Goal: Information Seeking & Learning: Learn about a topic

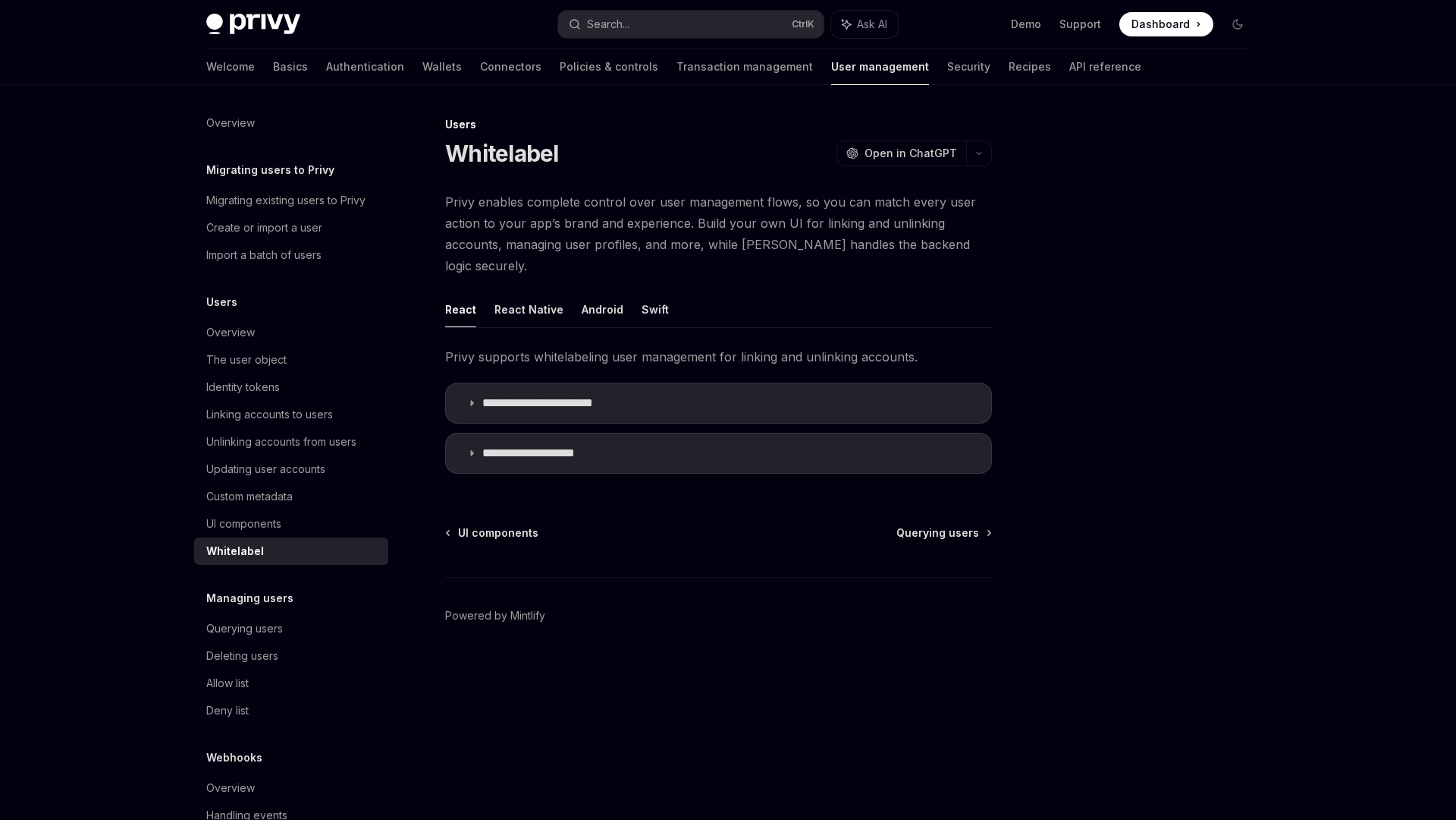
type textarea "*"
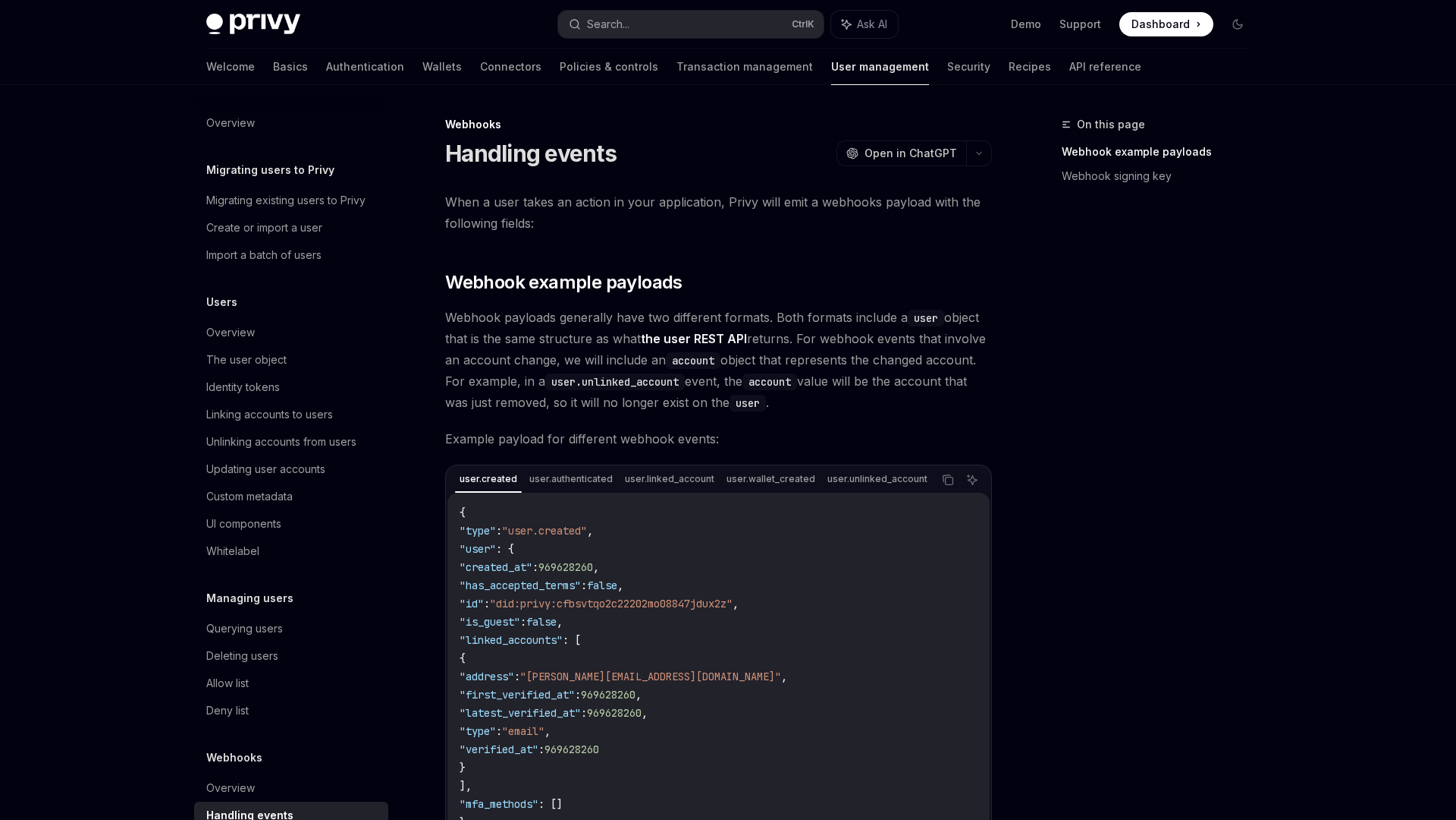
scroll to position [39, 0]
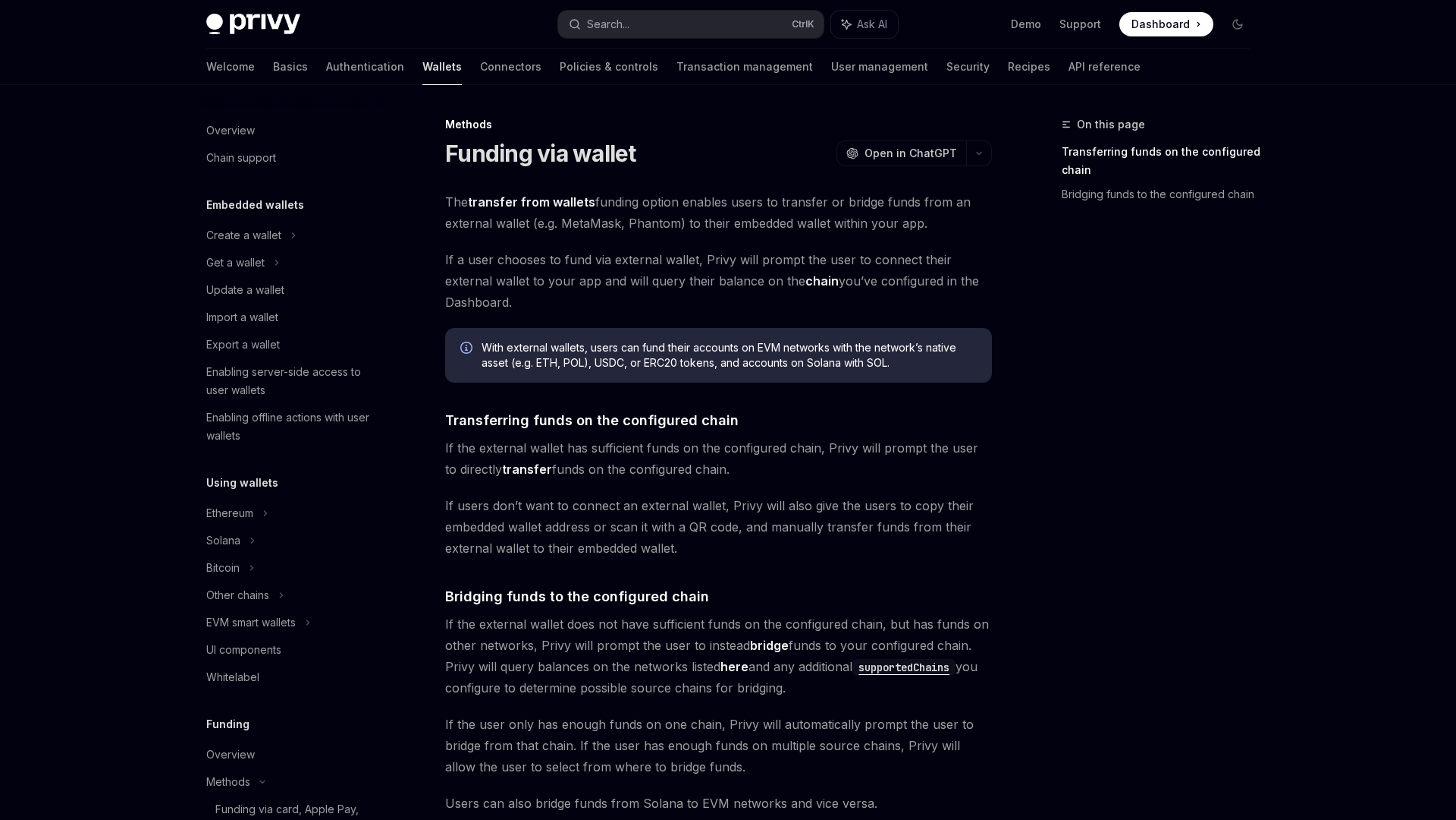
scroll to position [402, 0]
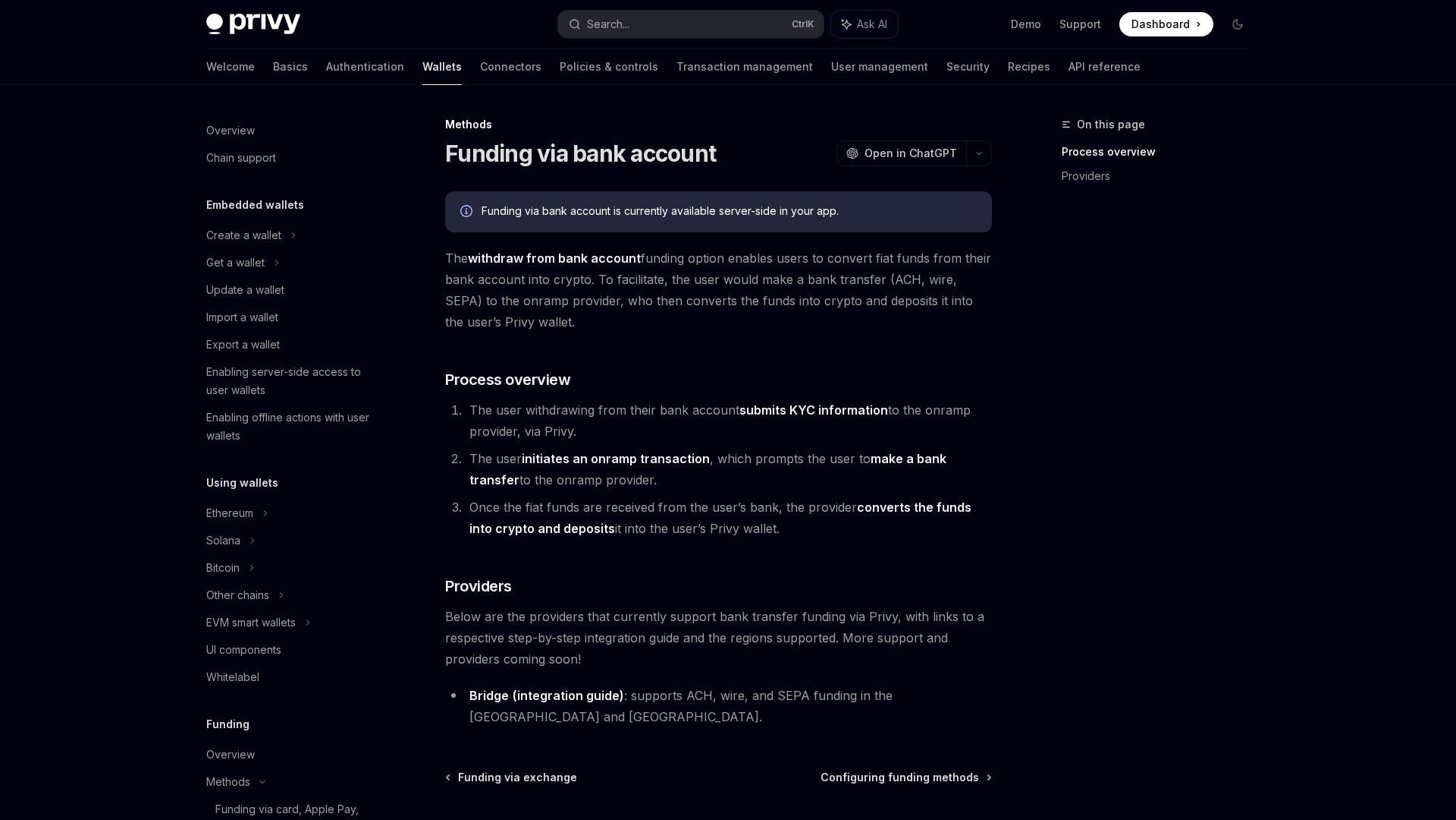
scroll to position [457, 0]
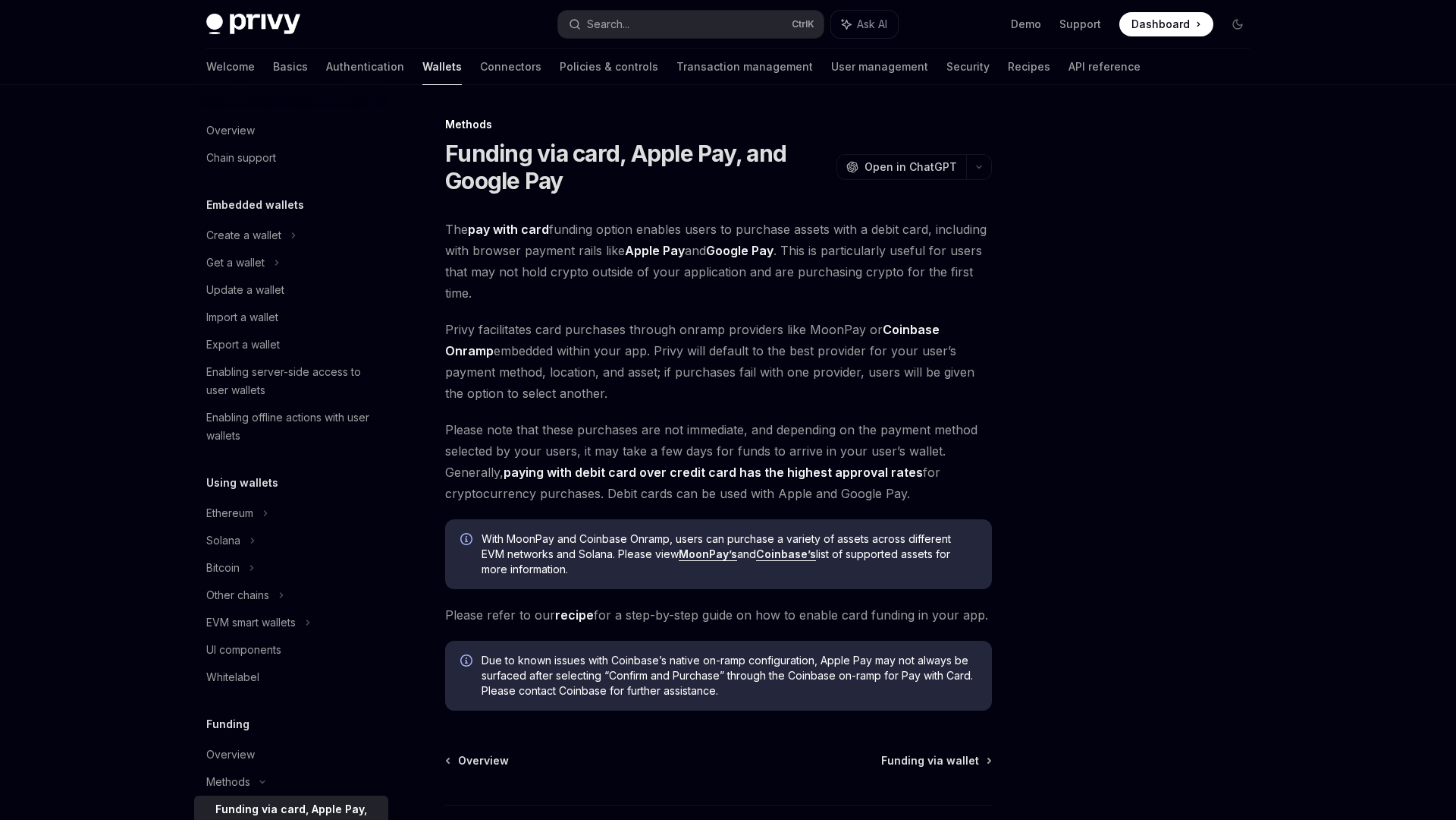
scroll to position [365, 0]
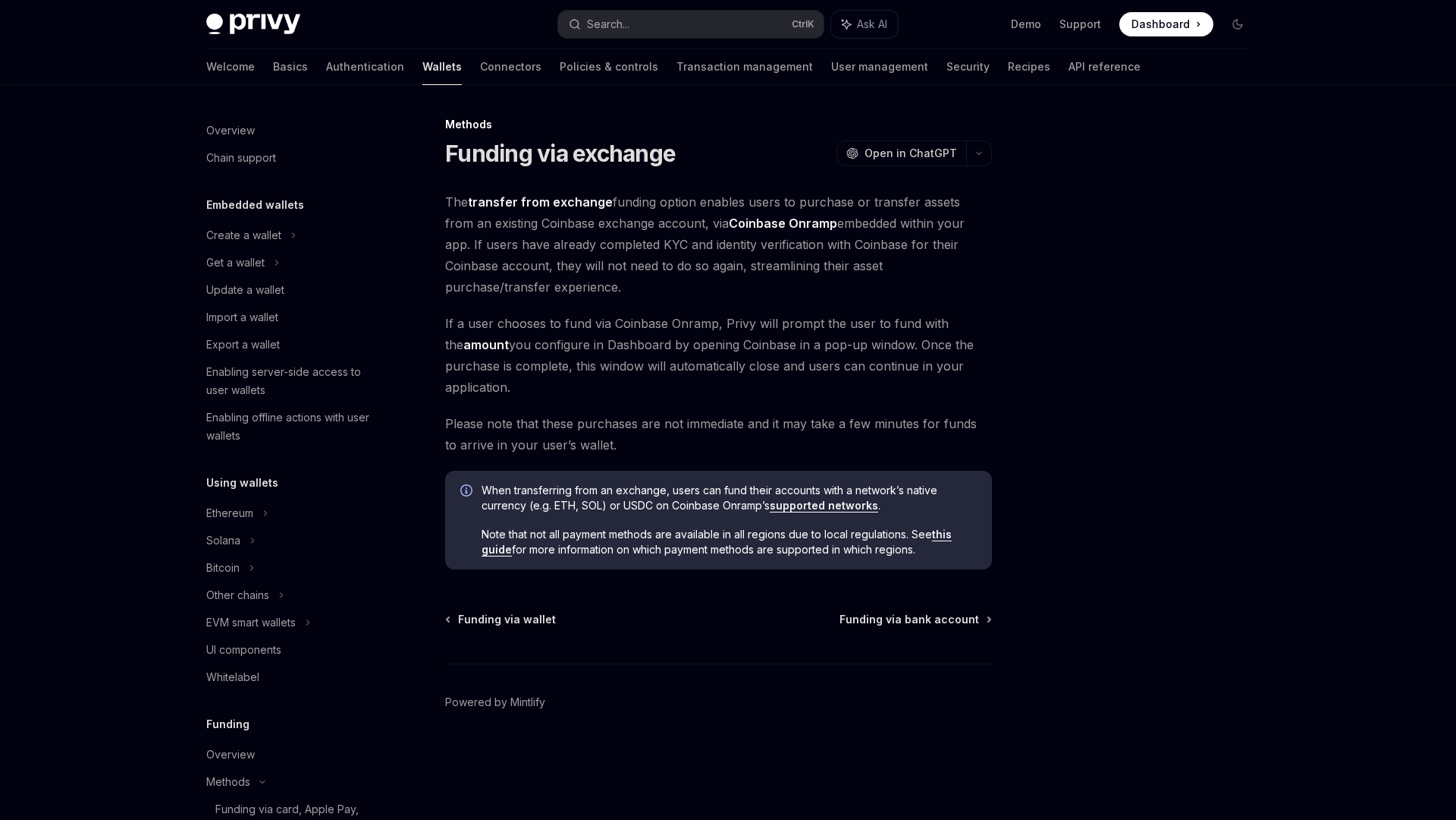
scroll to position [429, 0]
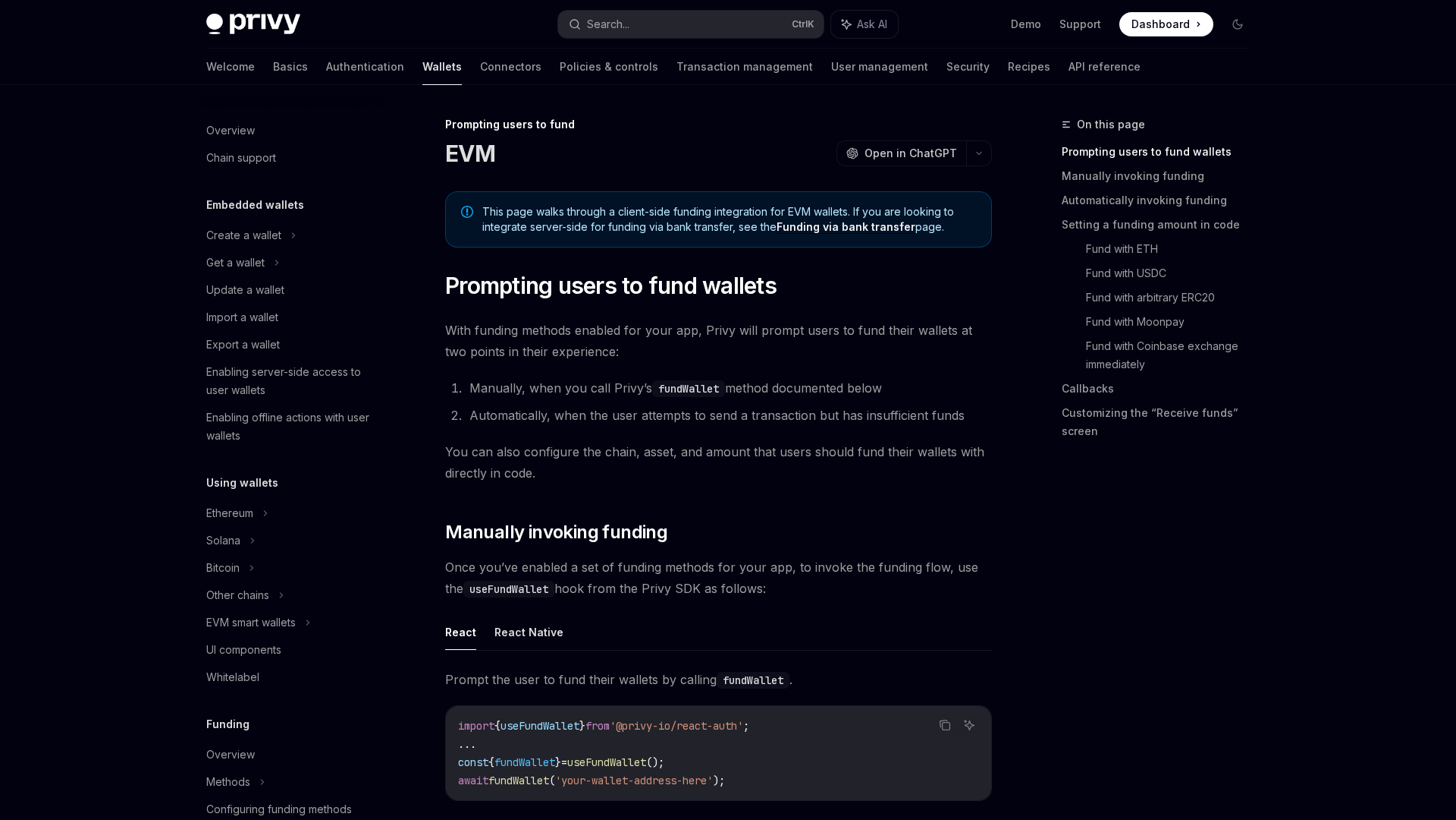
scroll to position [412, 0]
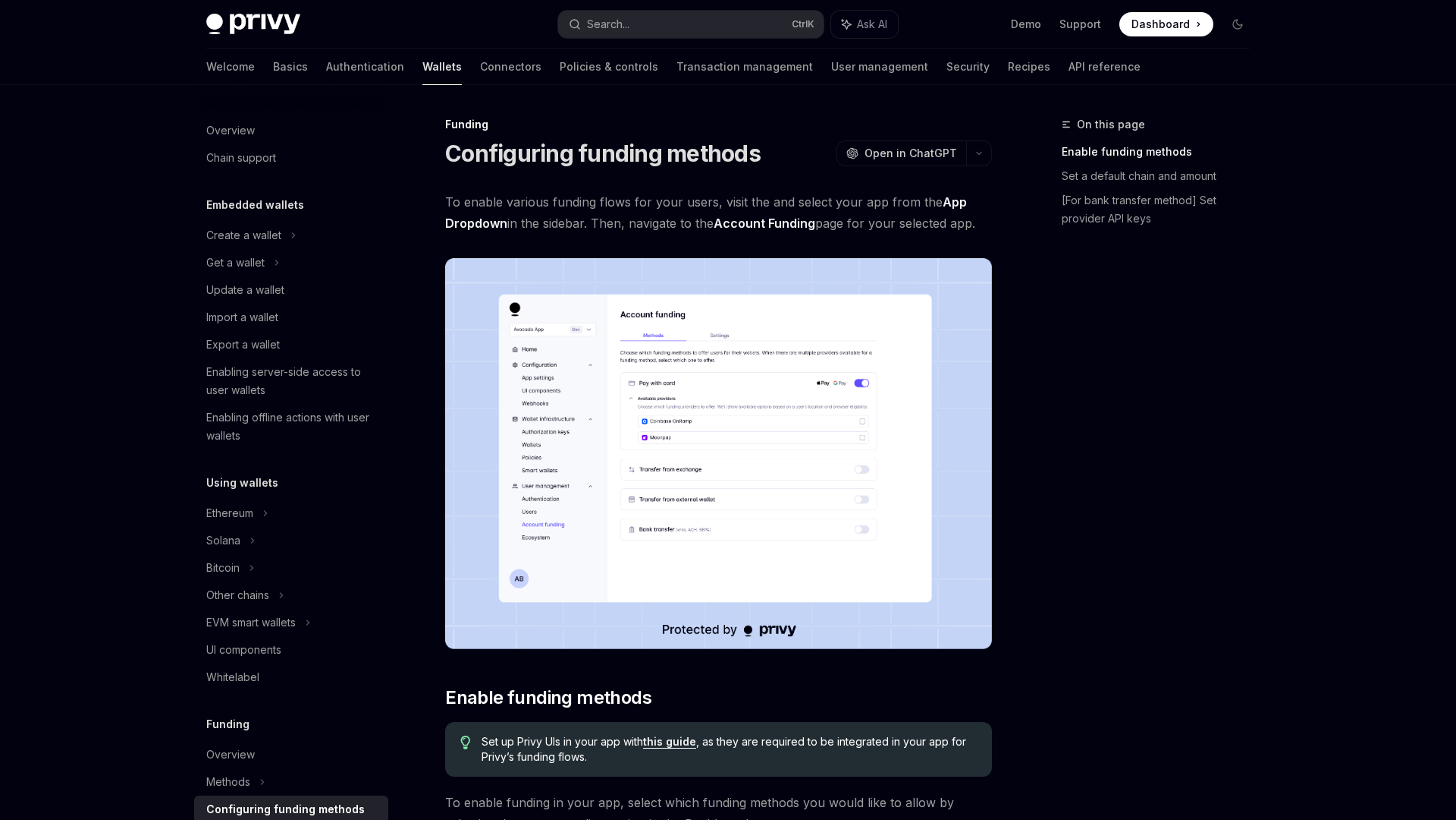
scroll to position [357, 0]
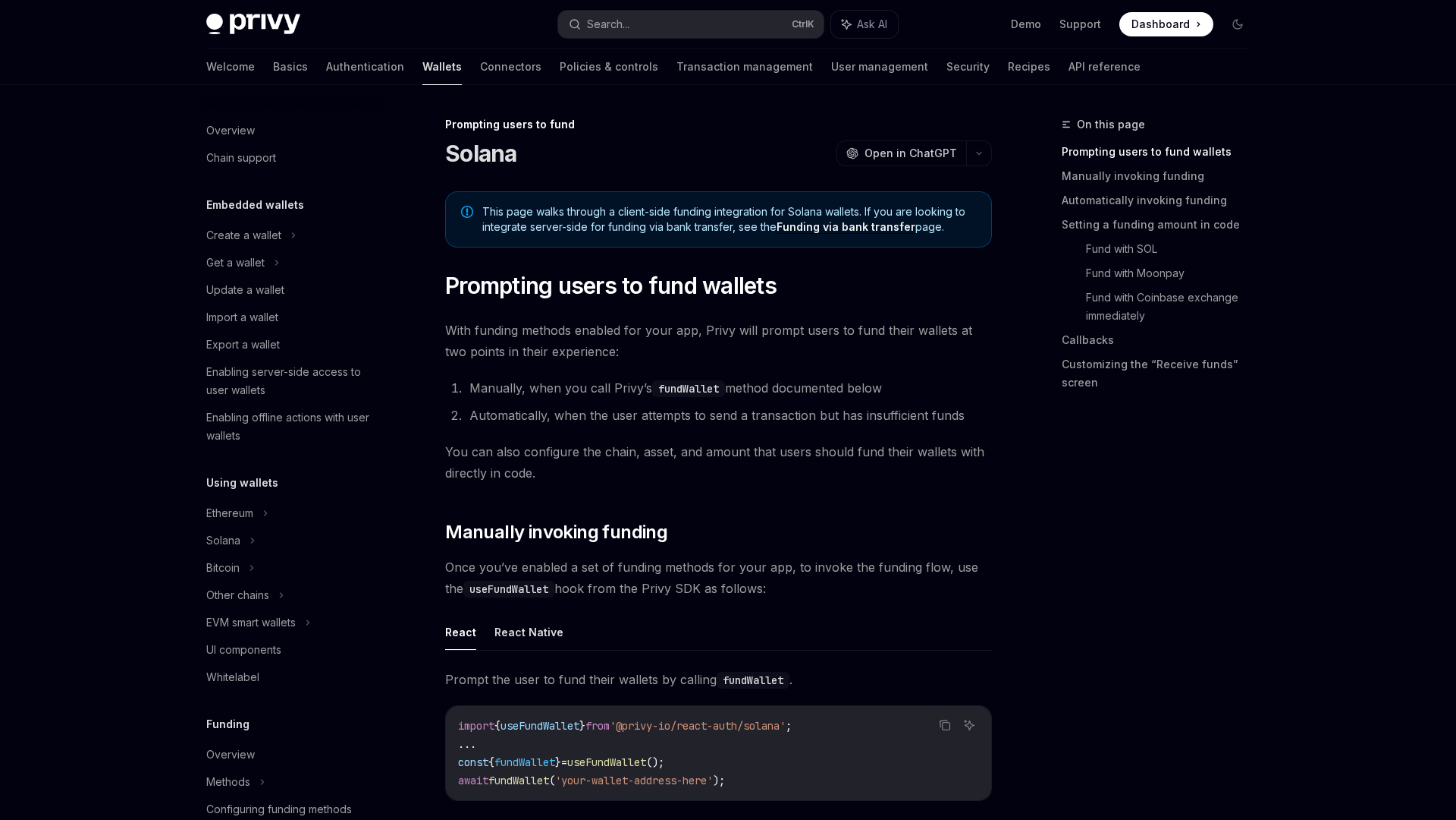
scroll to position [439, 0]
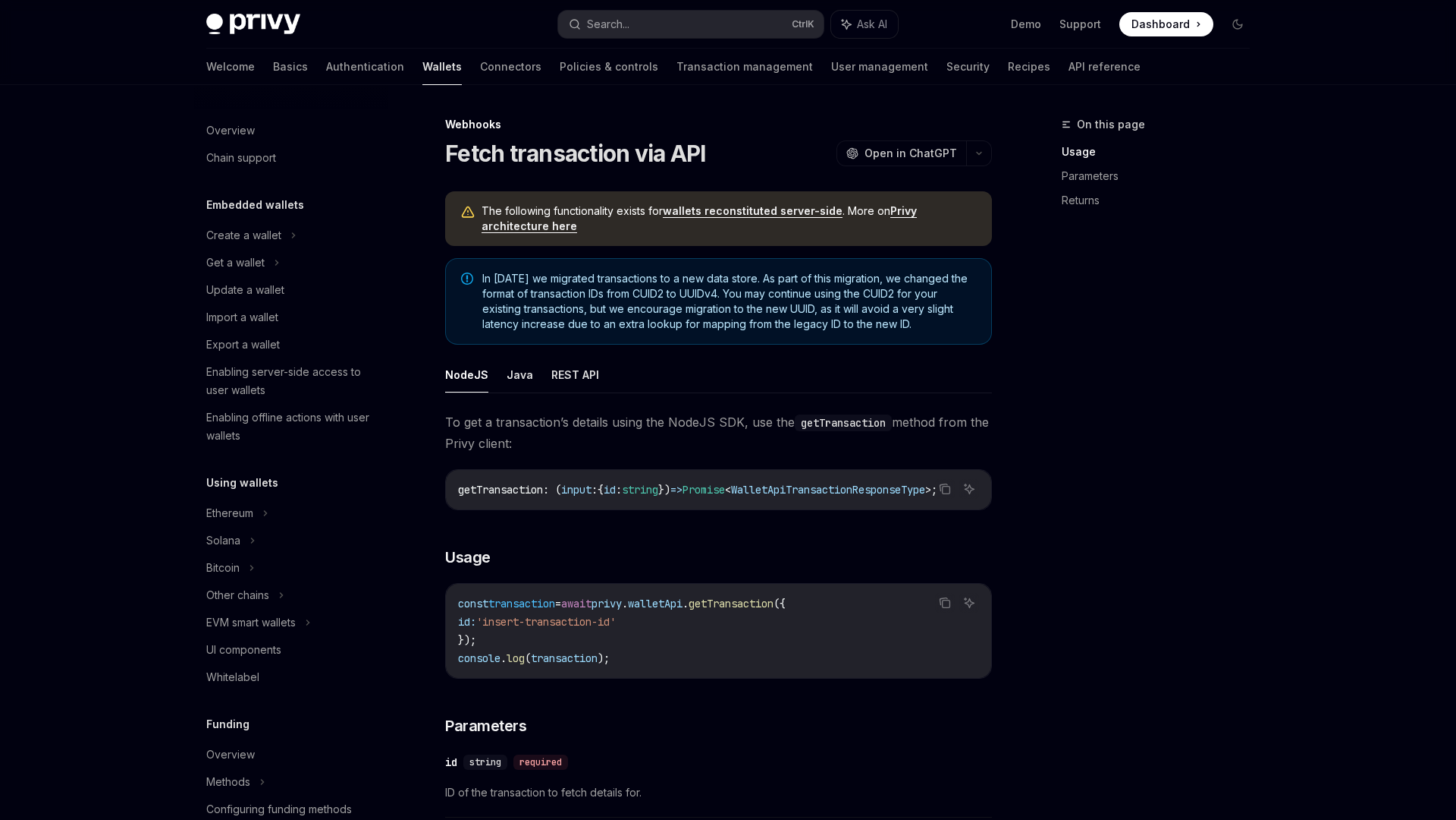
scroll to position [493, 0]
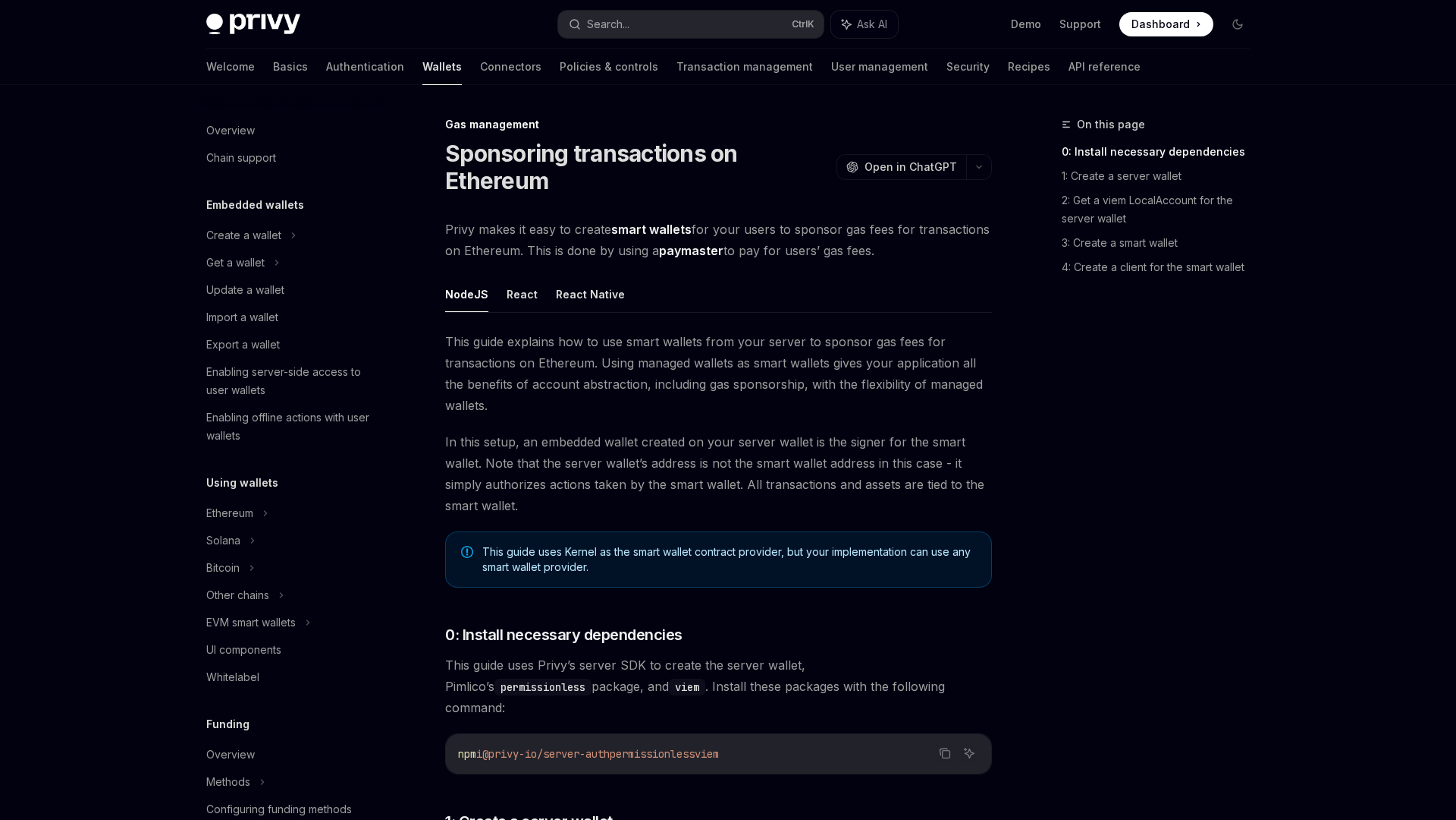
scroll to position [493, 0]
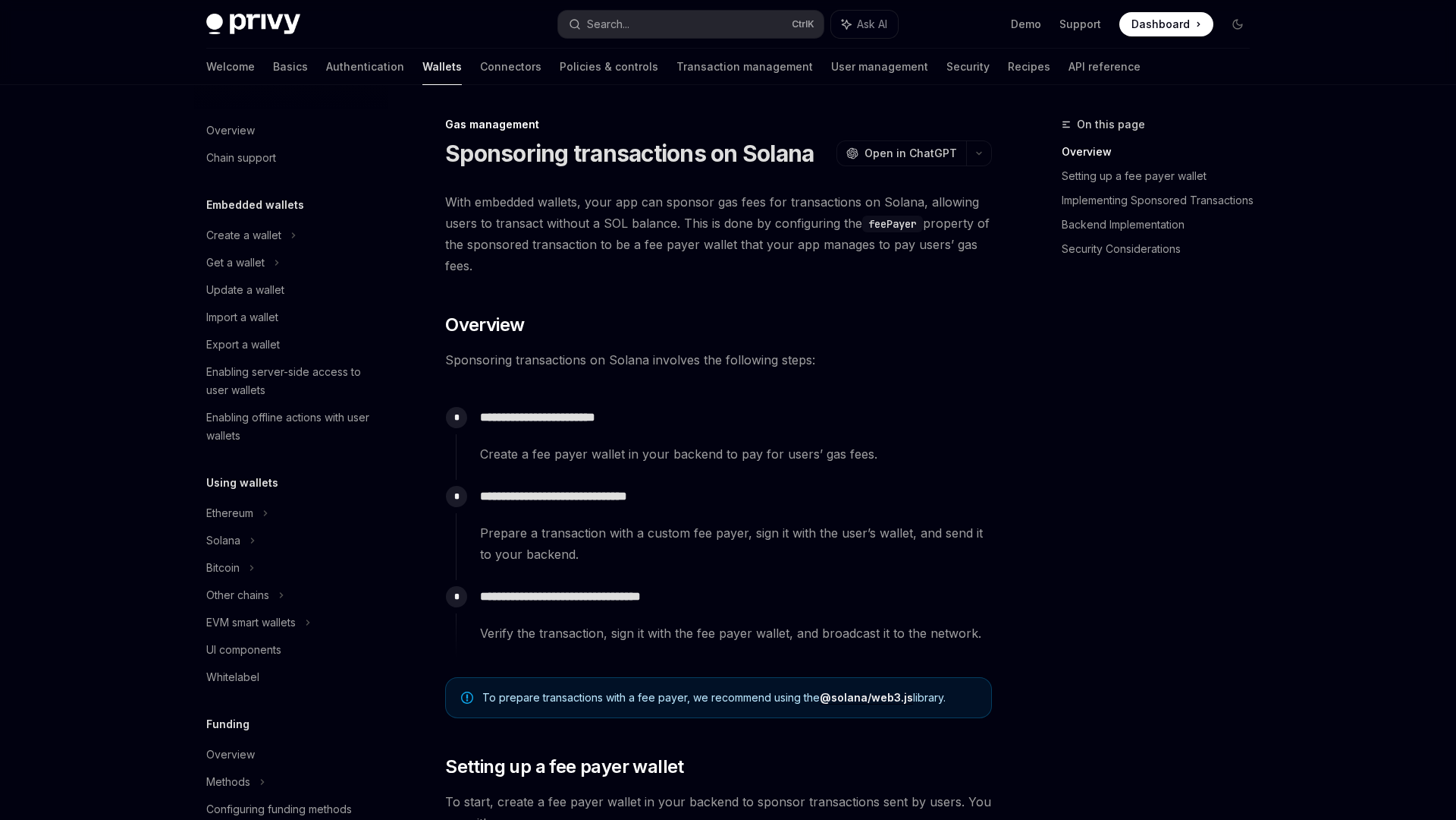
scroll to position [493, 0]
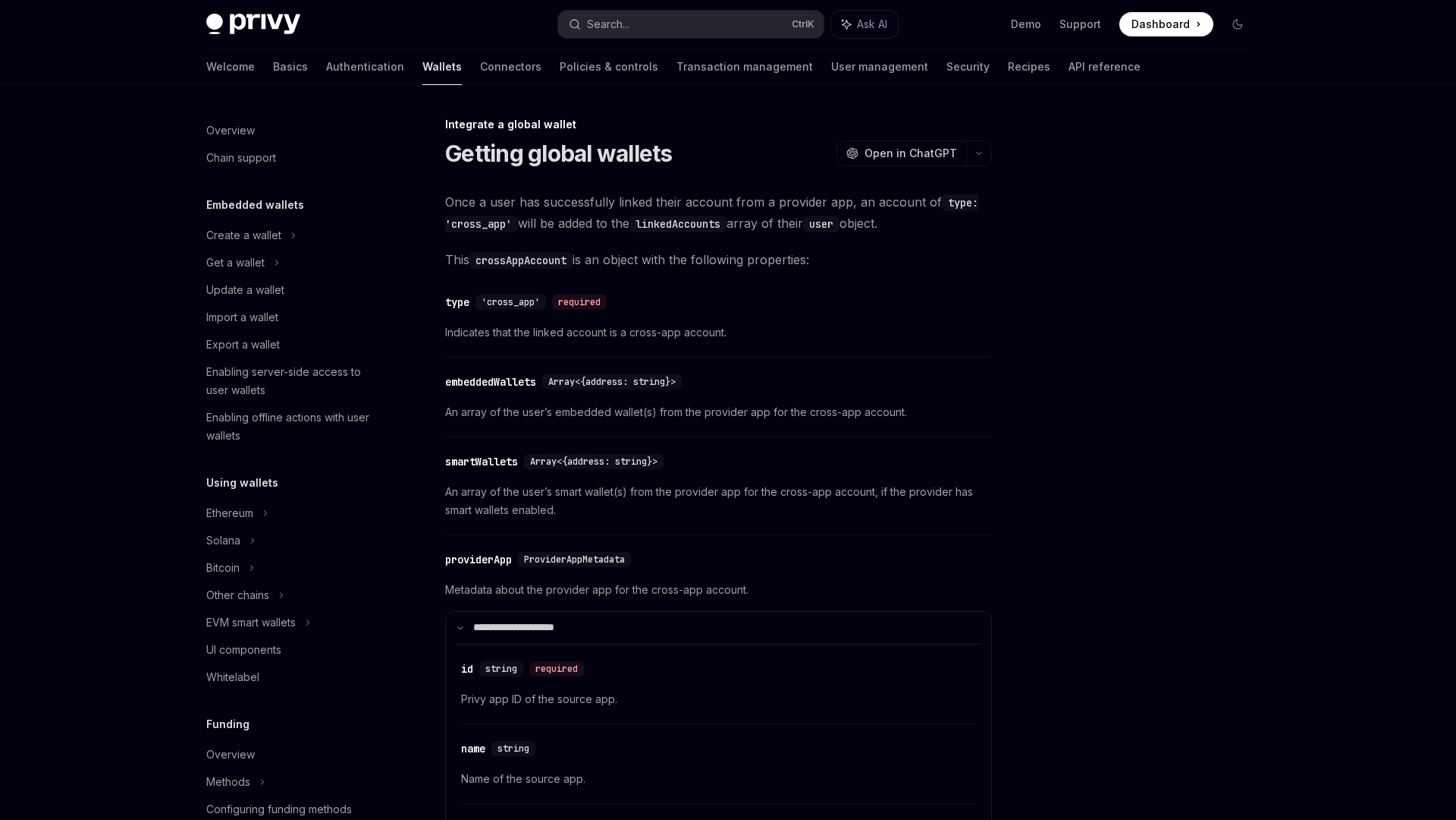
scroll to position [685, 0]
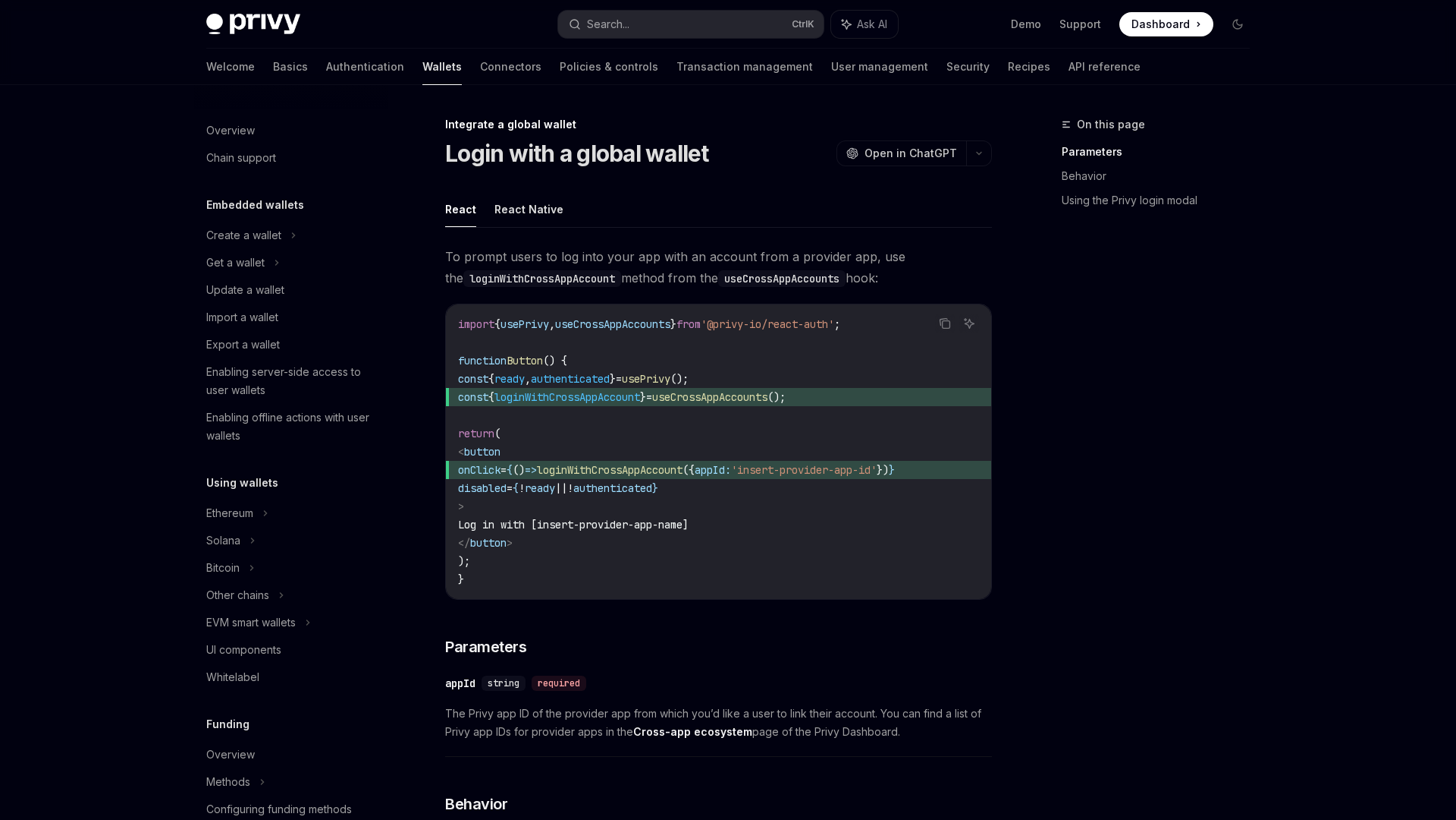
scroll to position [685, 0]
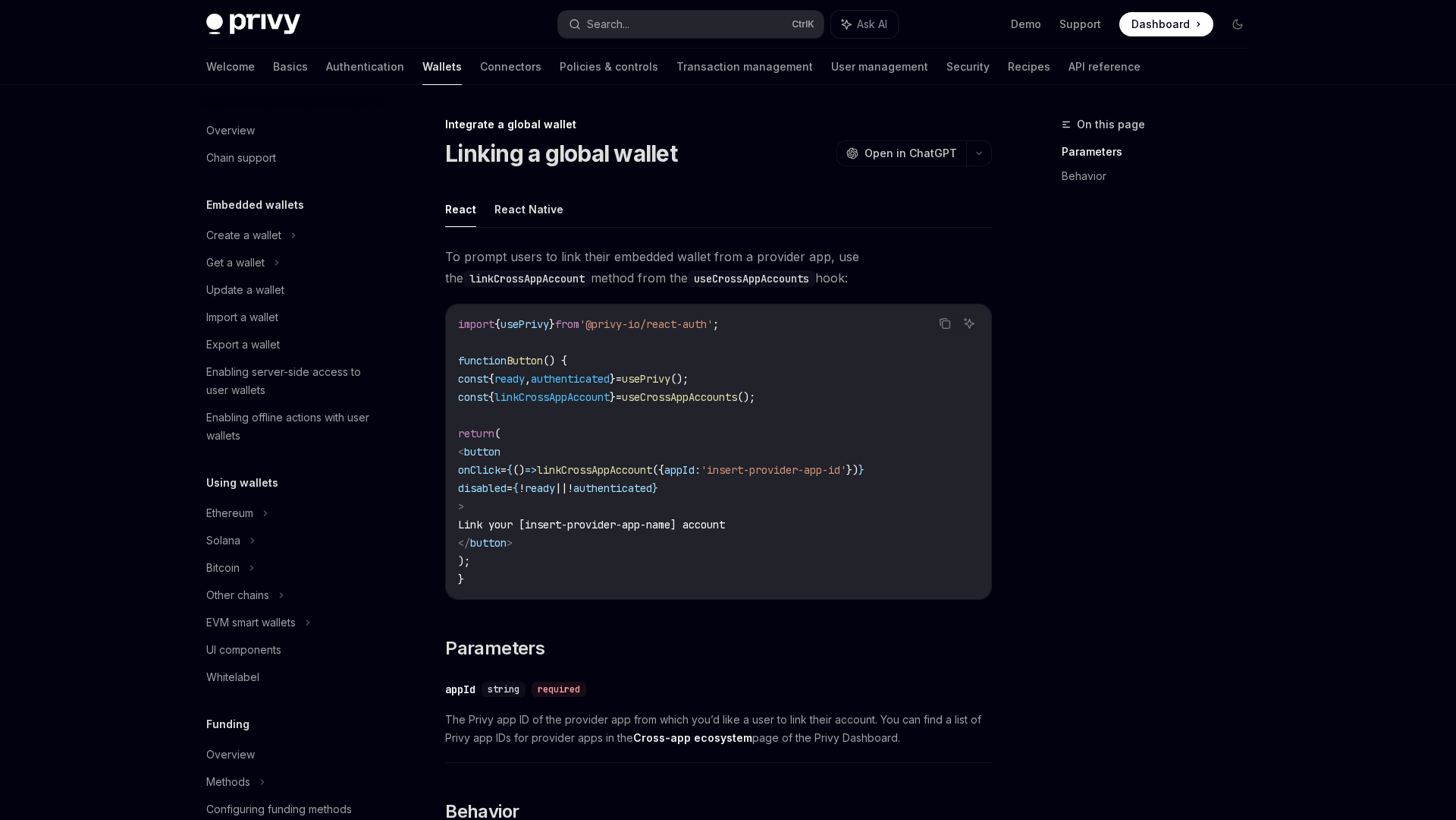
scroll to position [685, 0]
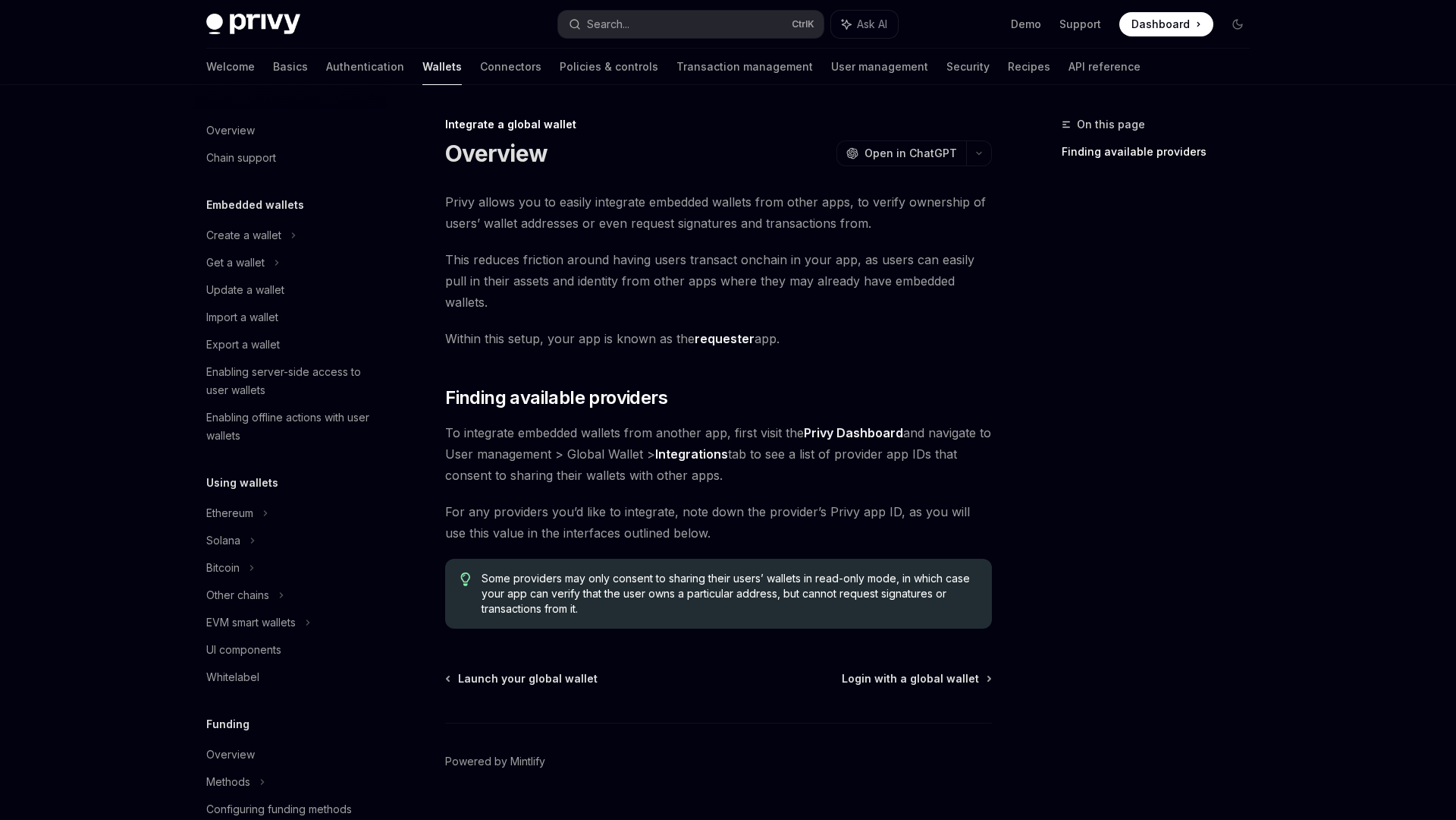
scroll to position [685, 0]
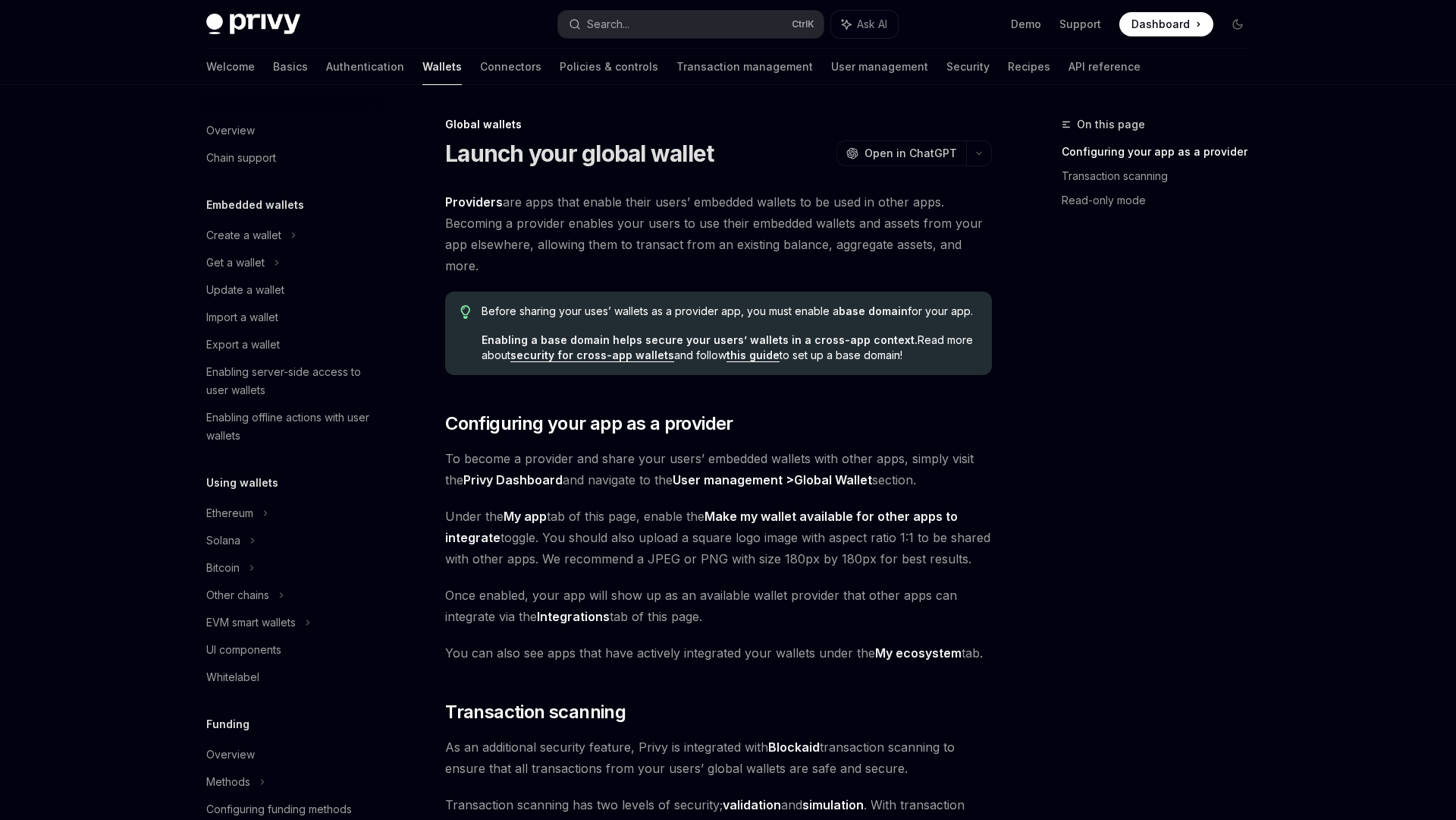
scroll to position [493, 0]
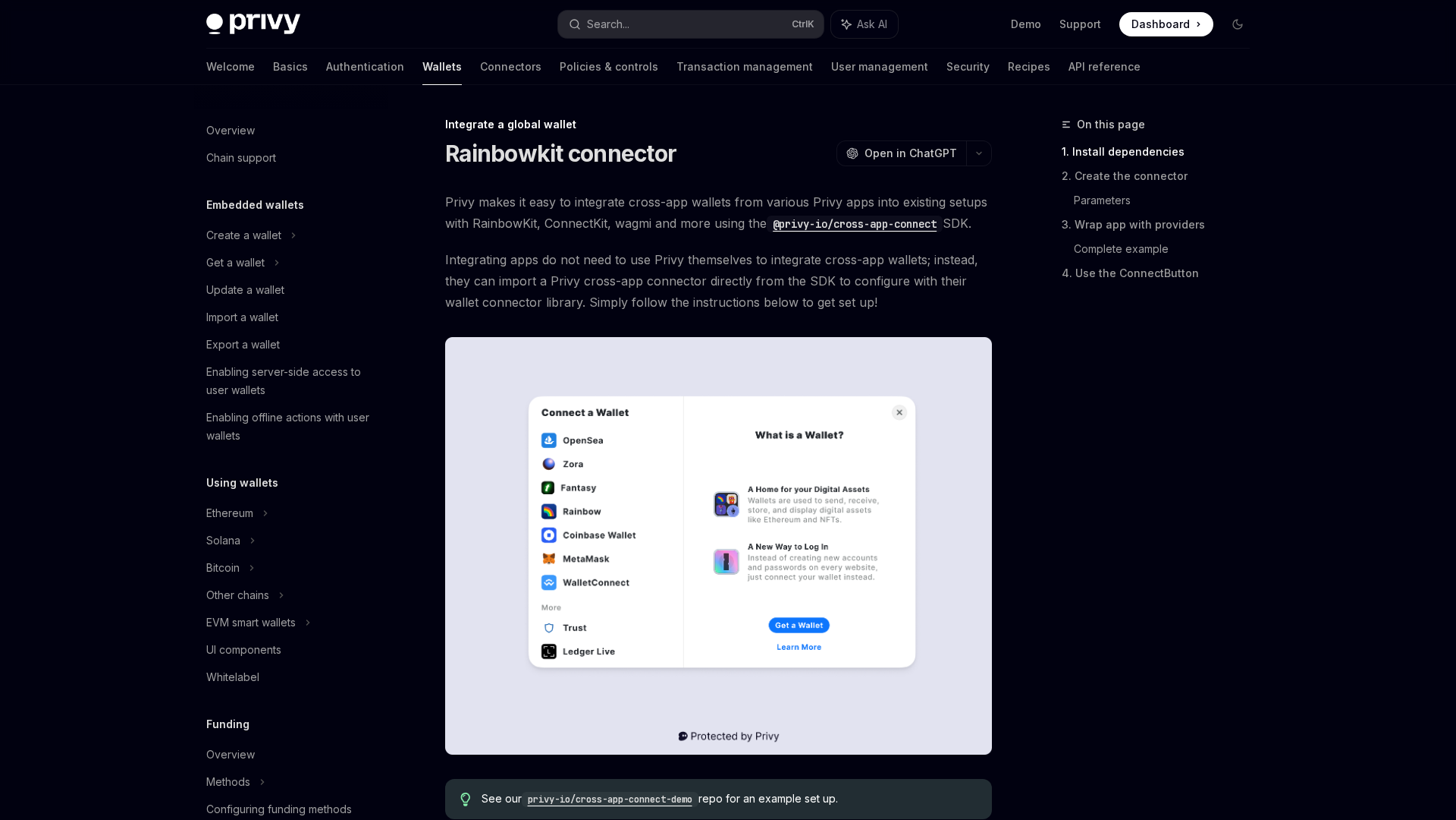
scroll to position [685, 0]
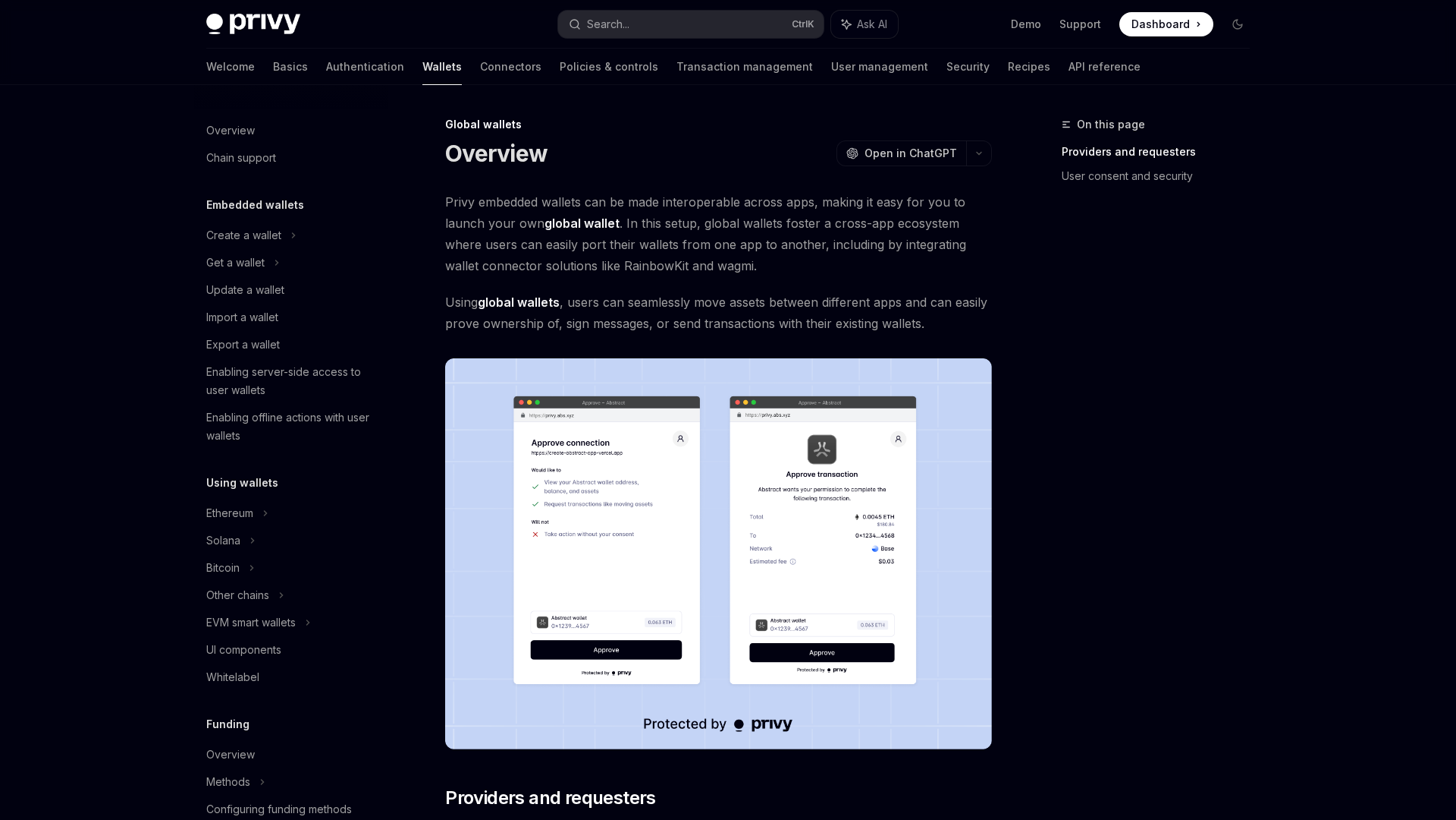
scroll to position [493, 0]
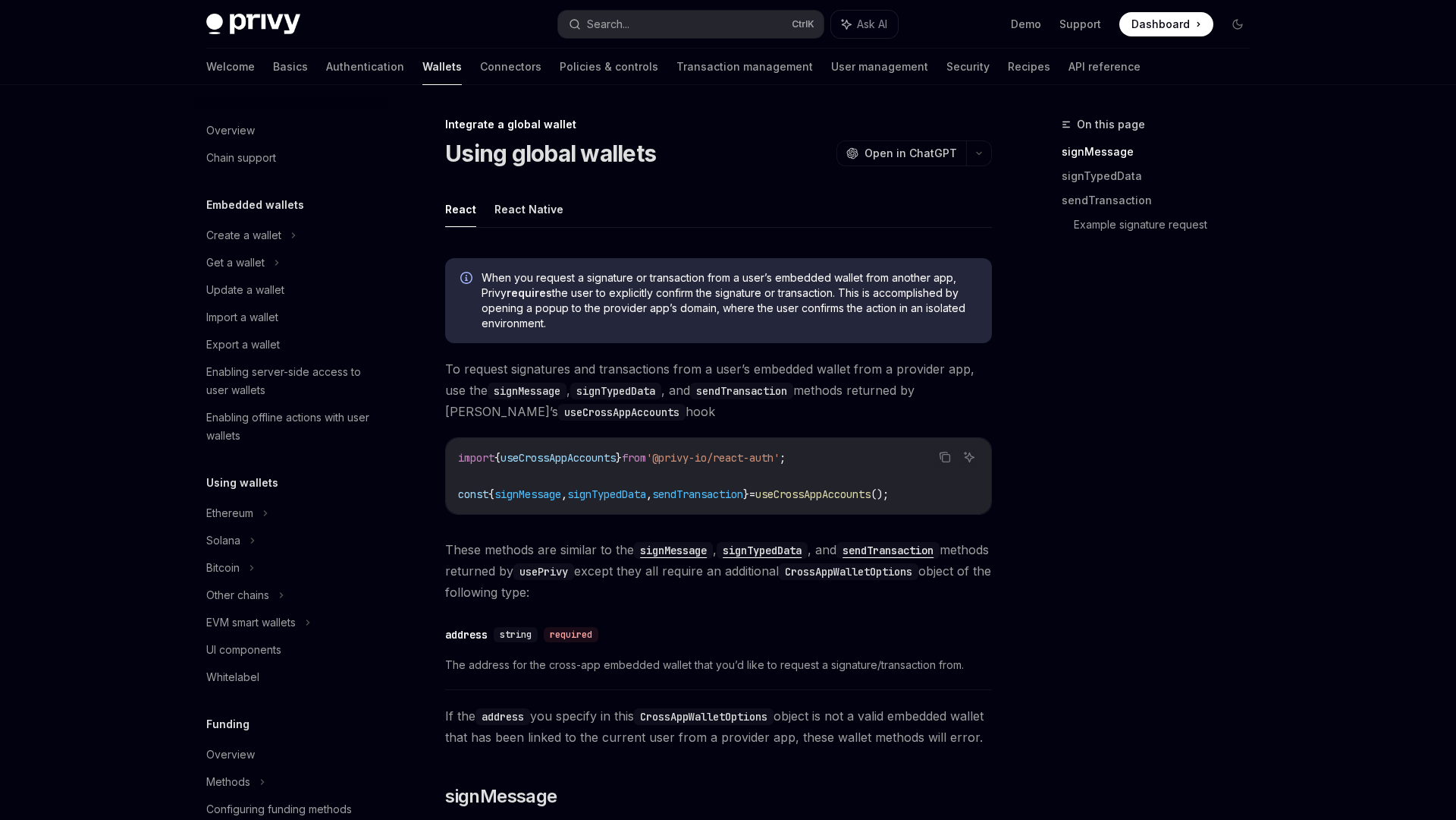
scroll to position [685, 0]
